Goal: Information Seeking & Learning: Learn about a topic

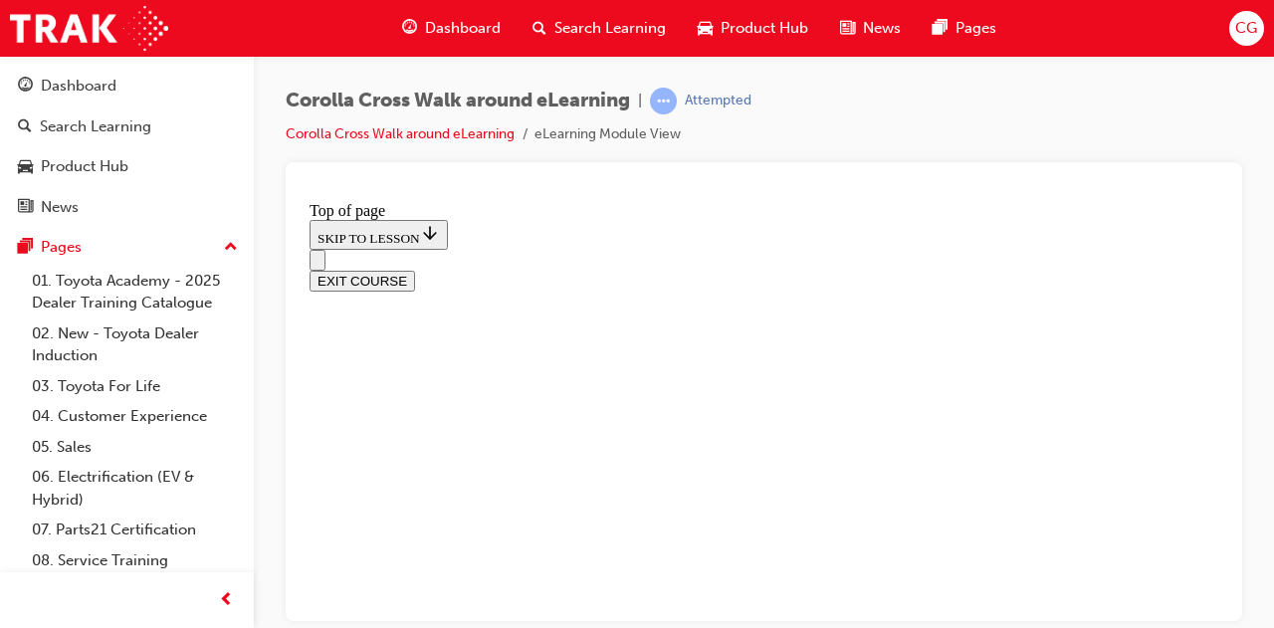
scroll to position [341, 0]
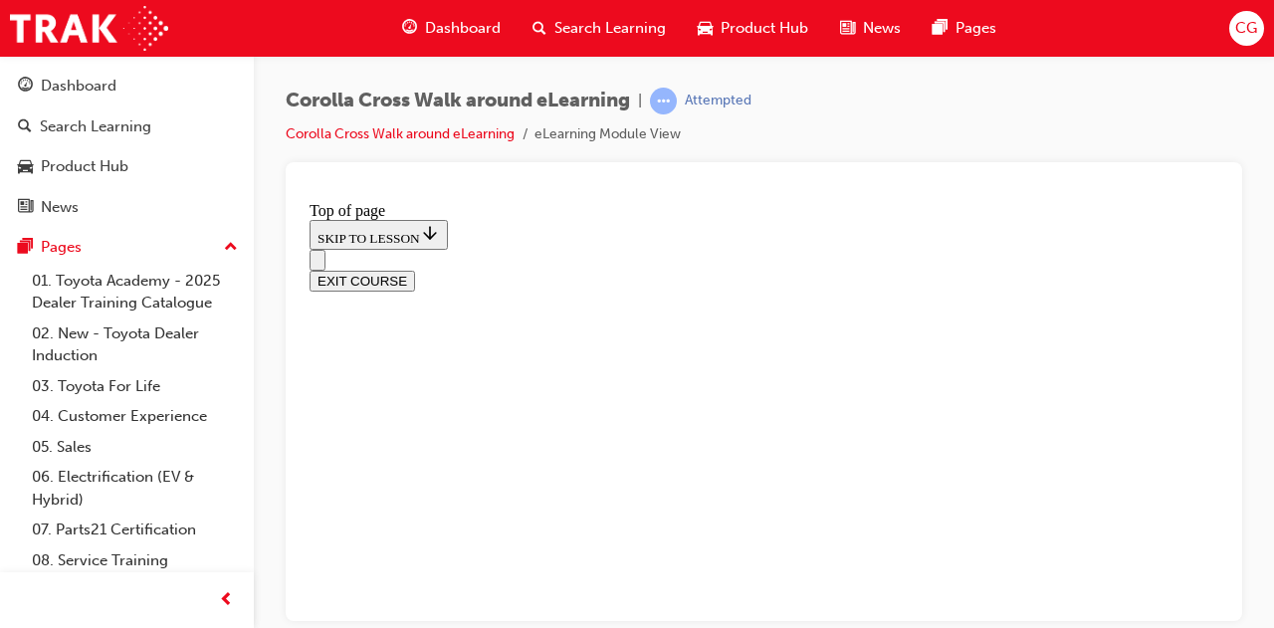
scroll to position [459, 0]
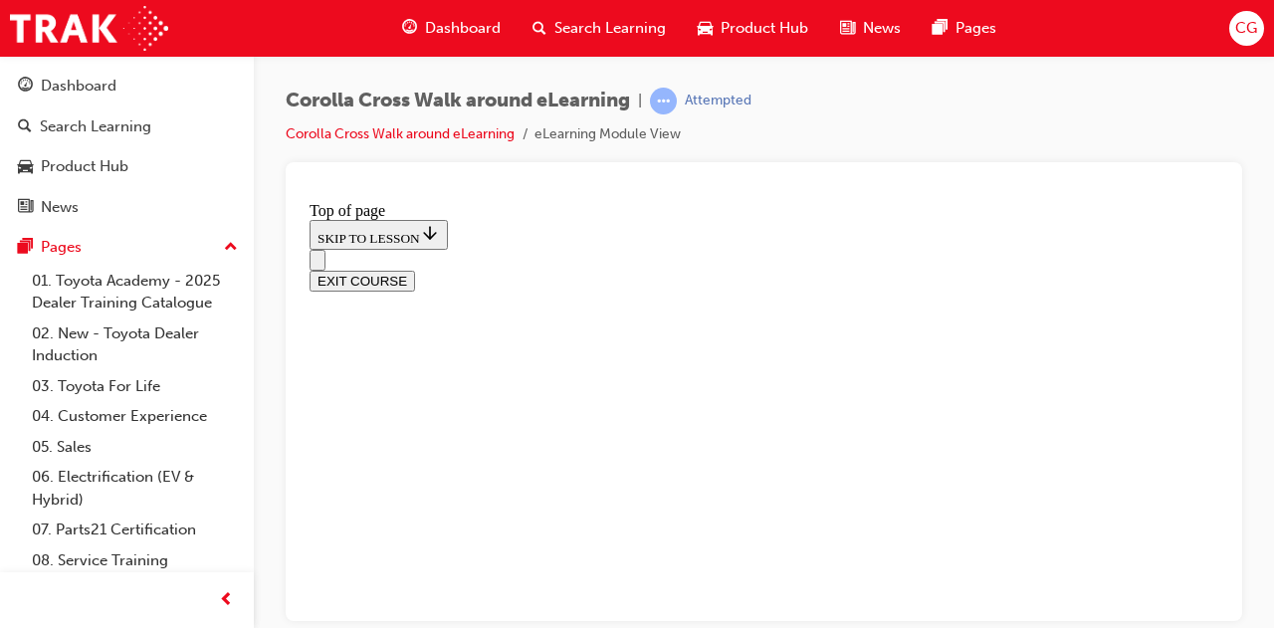
scroll to position [558, 0]
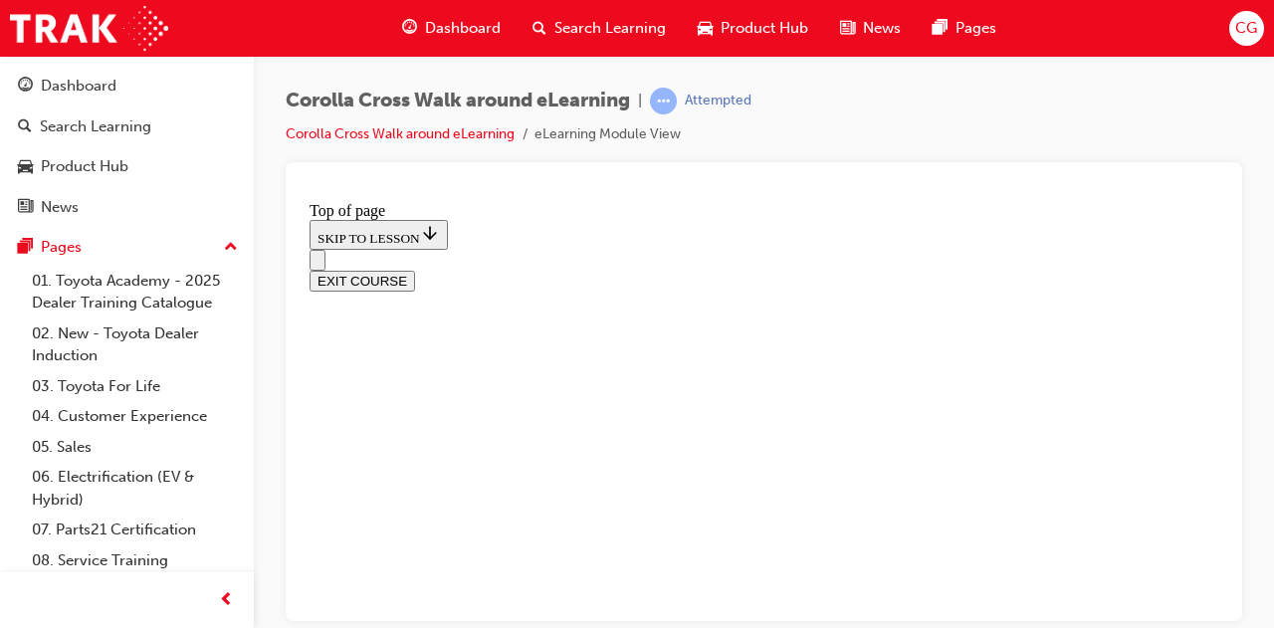
scroll to position [260, 0]
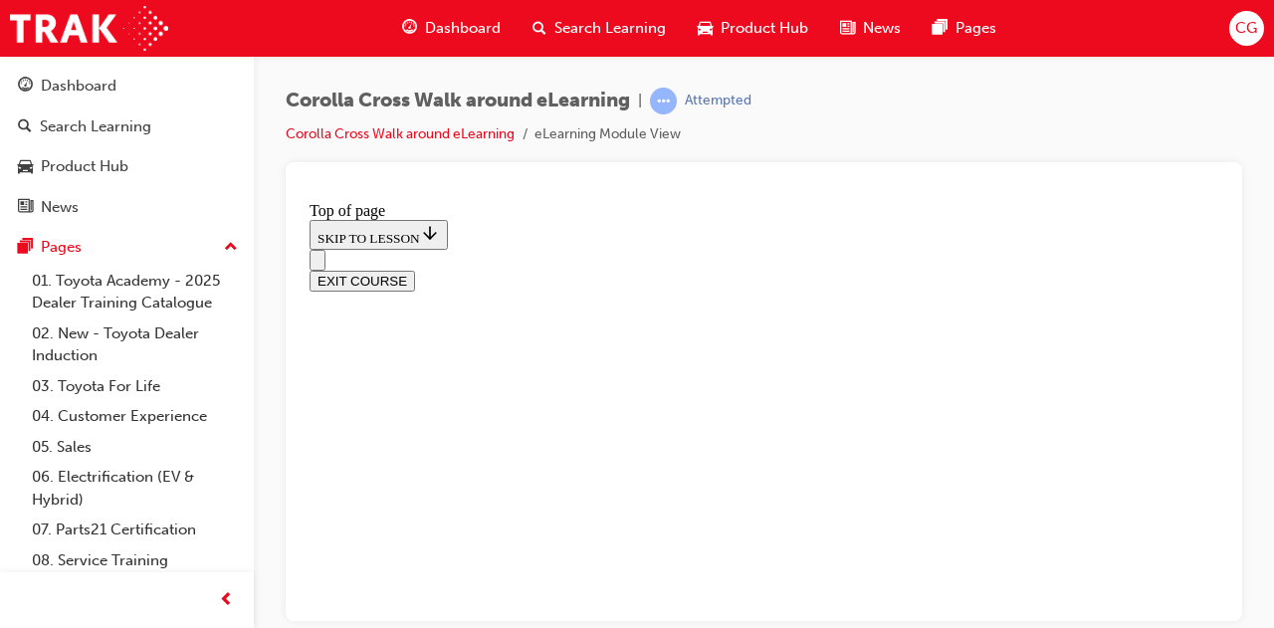
drag, startPoint x: 572, startPoint y: 500, endPoint x: 572, endPoint y: 489, distance: 11.0
